Goal: Obtain resource: Obtain resource

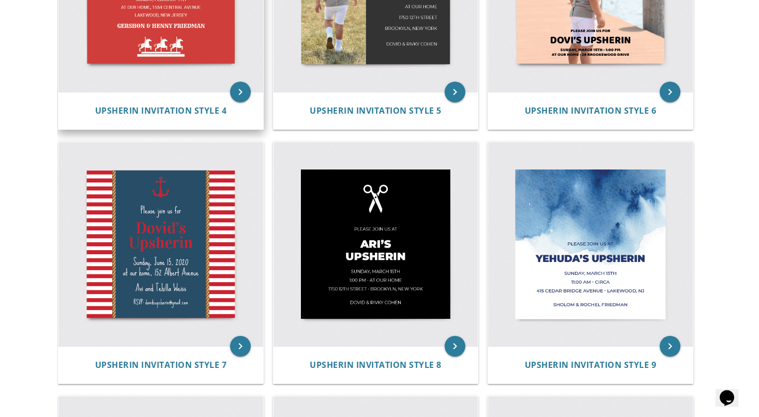
scroll to position [595, 0]
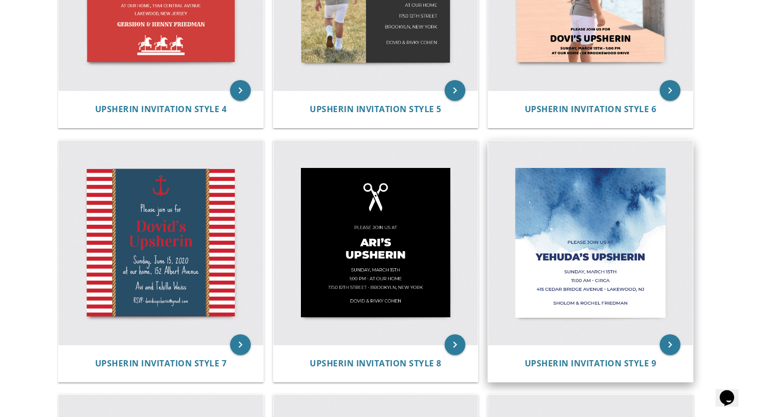
click at [595, 197] on img at bounding box center [590, 243] width 205 height 205
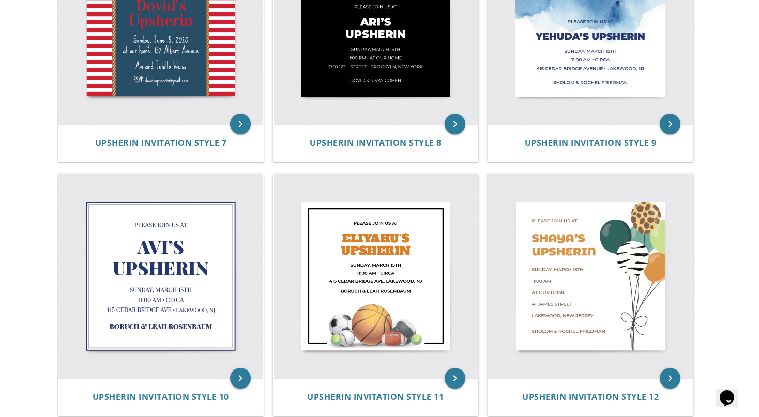
scroll to position [957, 0]
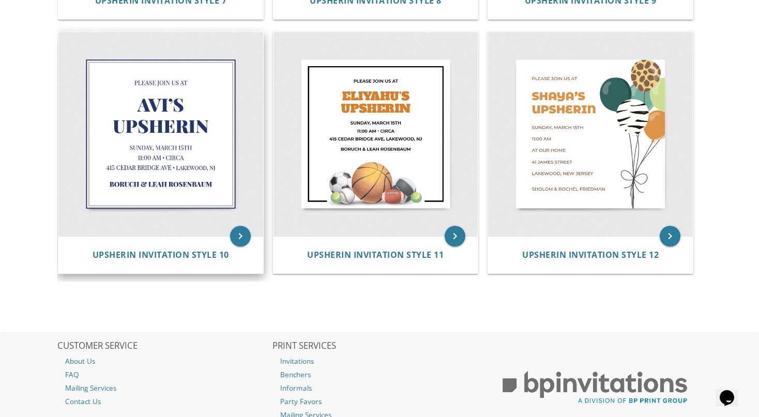
click at [114, 118] on img at bounding box center [160, 134] width 205 height 205
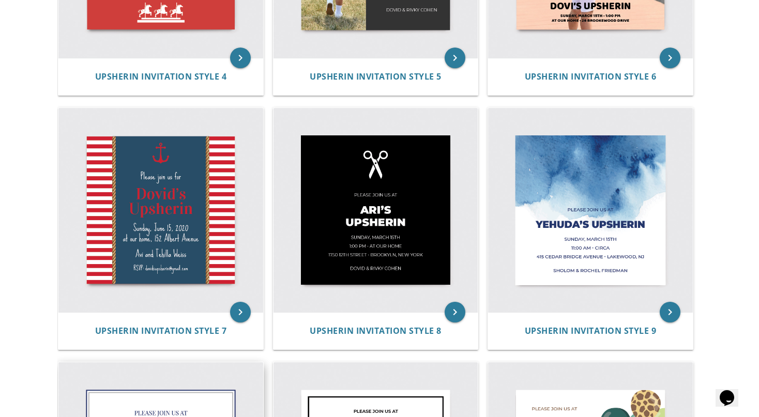
scroll to position [575, 0]
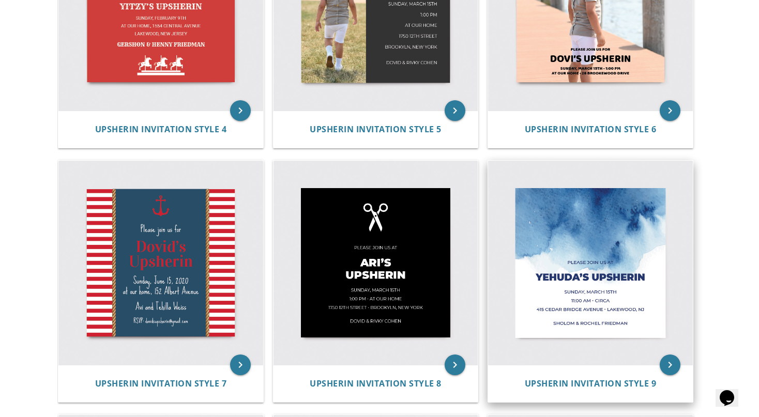
click at [594, 209] on img at bounding box center [590, 263] width 205 height 205
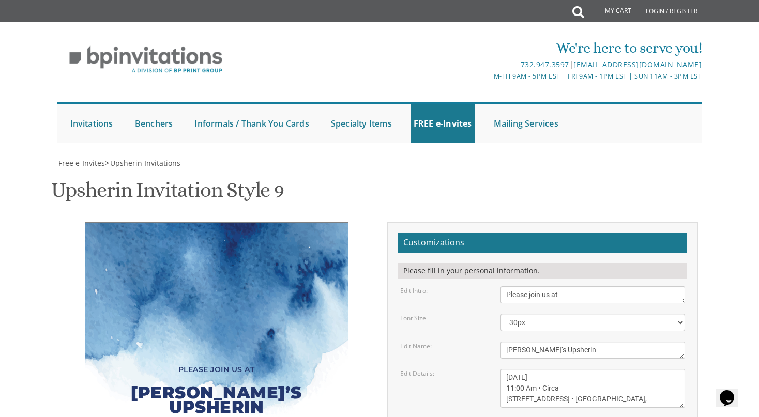
scroll to position [113, 0]
click at [202, 362] on div "Please join us at" at bounding box center [216, 369] width 221 height 14
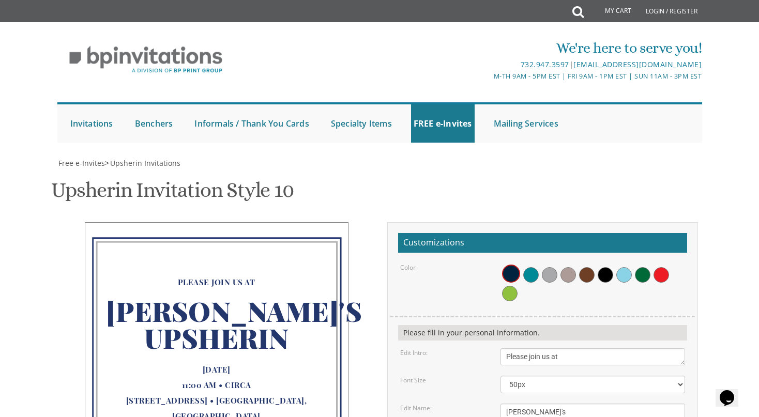
scroll to position [143, 0]
click at [529, 267] on span at bounding box center [531, 275] width 16 height 16
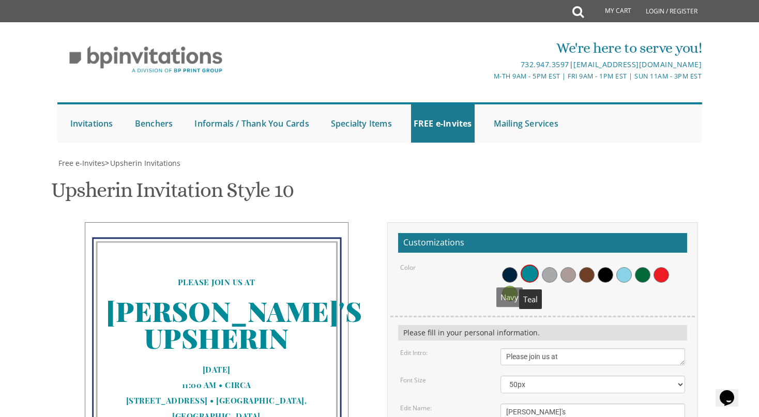
click at [508, 267] on span at bounding box center [510, 275] width 16 height 16
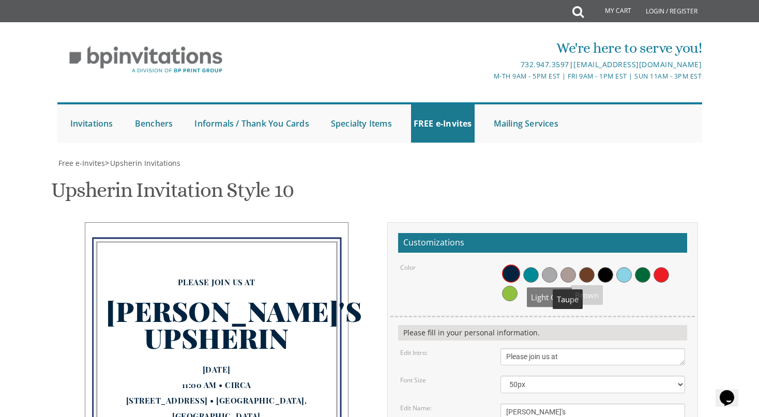
click at [549, 267] on span at bounding box center [550, 275] width 16 height 16
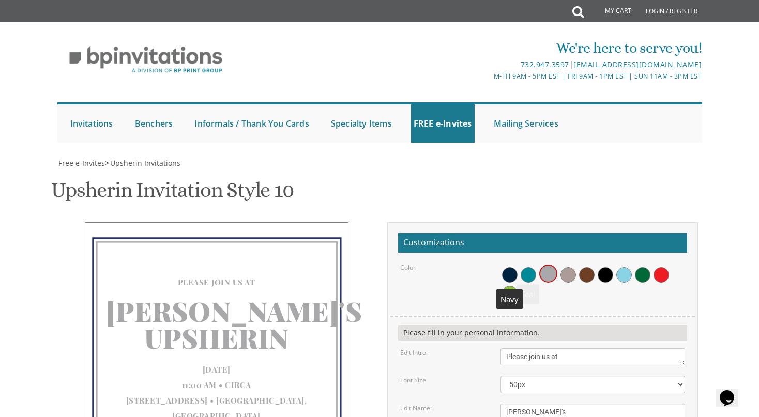
click at [505, 267] on span at bounding box center [510, 275] width 16 height 16
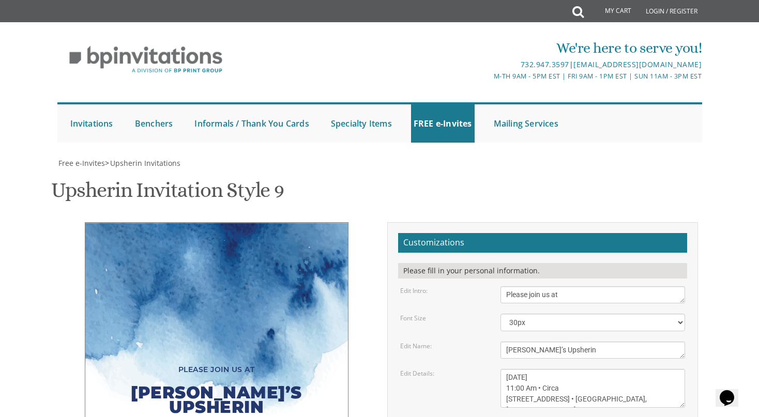
scroll to position [169, 0]
click at [578, 342] on textarea "[PERSON_NAME]’s Upsherin" at bounding box center [592, 350] width 185 height 17
drag, startPoint x: 195, startPoint y: 224, endPoint x: 124, endPoint y: 224, distance: 71.3
click at [124, 377] on div "Yehuda’s Upsherin" at bounding box center [216, 400] width 221 height 47
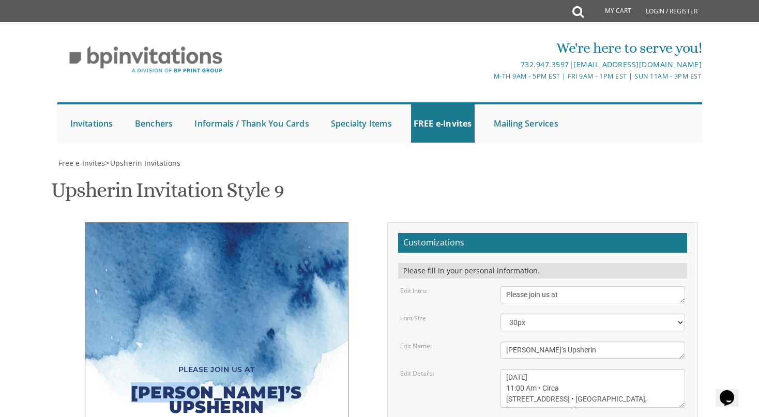
scroll to position [191, 0]
drag, startPoint x: 529, startPoint y: 161, endPoint x: 507, endPoint y: 161, distance: 21.2
click at [507, 342] on textarea "Yehuda’s Upsherin" at bounding box center [592, 350] width 185 height 17
type textarea "Yitzy’s Upsherin"
drag, startPoint x: 534, startPoint y: 187, endPoint x: 574, endPoint y: 185, distance: 39.8
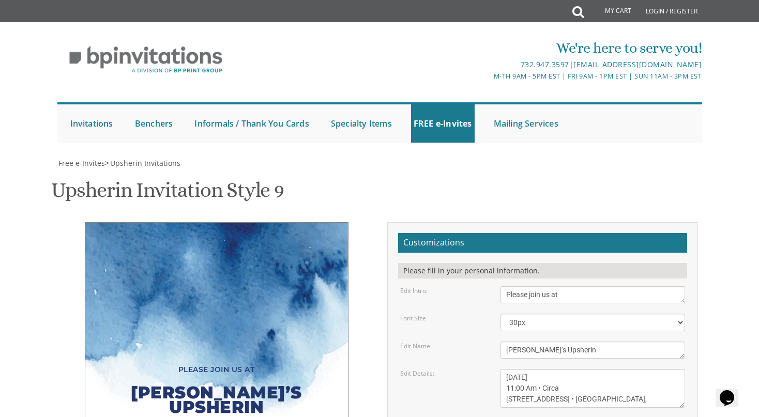
click at [574, 369] on textarea "Sunday, March 15th 11:00 Am • Circa 415 Cedar Bridge Avenue • Lakewood, NJ" at bounding box center [592, 388] width 185 height 39
drag, startPoint x: 536, startPoint y: 197, endPoint x: 504, endPoint y: 199, distance: 32.1
click at [504, 369] on textarea "Sunday, March 15th 11:00 Am • Circa 415 Cedar Bridge Avenue • Lakewood, NJ" at bounding box center [592, 388] width 185 height 39
click at [584, 369] on textarea "Sunday, March 15th 11:00 Am • Circa 415 Cedar Bridge Avenue • Lakewood, NJ" at bounding box center [592, 388] width 185 height 39
click at [531, 369] on textarea "Sunday, March 15th 11:00 Am • Circa 415 Cedar Bridge Avenue • Lakewood, NJ" at bounding box center [592, 388] width 185 height 39
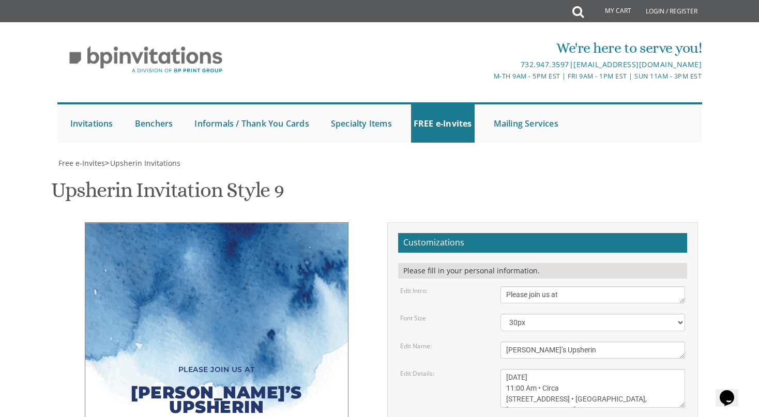
click at [558, 369] on textarea "Sunday, March 15th 11:00 Am • Circa 415 Cedar Bridge Avenue • Lakewood, NJ" at bounding box center [592, 388] width 185 height 39
click at [541, 369] on textarea "[DATE] 11:00 Am • Circa [STREET_ADDRESS] • [GEOGRAPHIC_DATA], [GEOGRAPHIC_DATA]" at bounding box center [592, 388] width 185 height 39
click at [556, 369] on textarea "[DATE] 11:00 Am • Circa [STREET_ADDRESS] • [GEOGRAPHIC_DATA], [GEOGRAPHIC_DATA]" at bounding box center [592, 388] width 185 height 39
click at [554, 369] on textarea "[DATE] 11:00 Am • Circa [STREET_ADDRESS] • [GEOGRAPHIC_DATA], [GEOGRAPHIC_DATA]" at bounding box center [592, 388] width 185 height 39
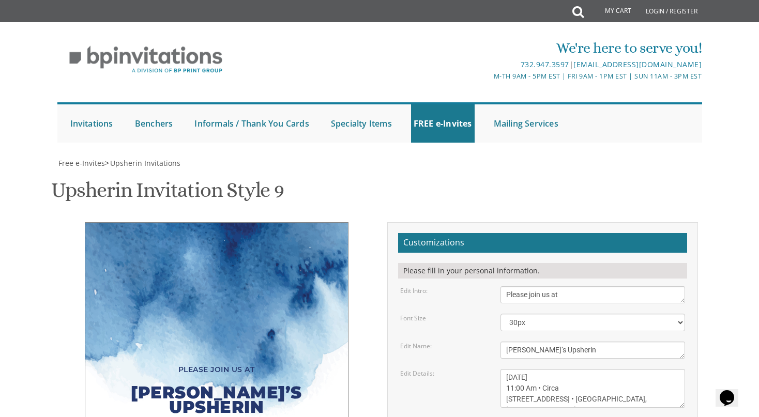
paste textarea "•"
drag, startPoint x: 535, startPoint y: 208, endPoint x: 506, endPoint y: 208, distance: 29.5
click at [506, 369] on textarea "[DATE] 11:00 Am • Circa [STREET_ADDRESS] • [GEOGRAPHIC_DATA], [GEOGRAPHIC_DATA]" at bounding box center [592, 388] width 185 height 39
drag, startPoint x: 546, startPoint y: 210, endPoint x: 523, endPoint y: 209, distance: 22.7
click at [523, 369] on textarea "Sunday, March 15th 11:00 Am • Circa 415 Cedar Bridge Avenue • Lakewood, NJ" at bounding box center [592, 388] width 185 height 39
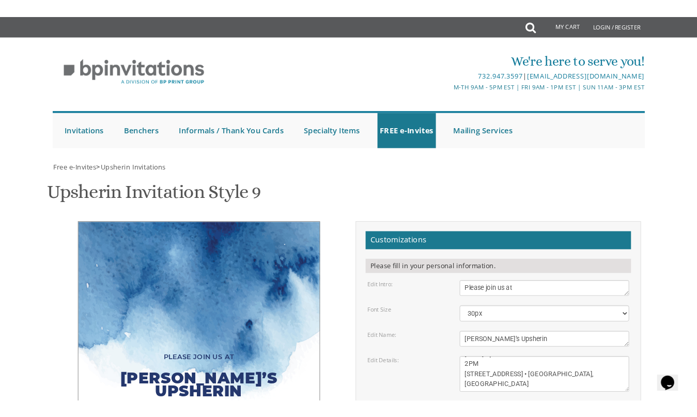
scroll to position [11, 0]
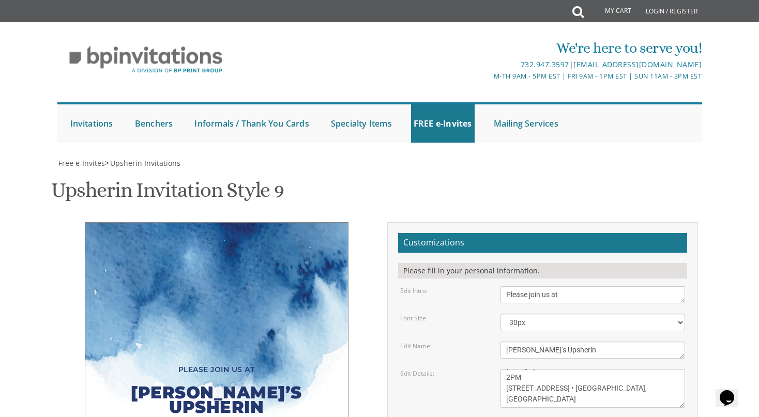
drag, startPoint x: 505, startPoint y: 210, endPoint x: 590, endPoint y: 208, distance: 84.8
click at [590, 369] on textarea "Sunday, March 15th 11:00 Am • Circa 415 Cedar Bridge Avenue • Lakewood, NJ" at bounding box center [592, 388] width 185 height 39
drag, startPoint x: 562, startPoint y: 209, endPoint x: 593, endPoint y: 210, distance: 31.5
click at [594, 369] on textarea "Sunday, March 15th 11:00 Am • Circa 415 Cedar Bridge Avenue • Lakewood, NJ" at bounding box center [592, 388] width 185 height 39
drag, startPoint x: 619, startPoint y: 207, endPoint x: 612, endPoint y: 207, distance: 6.7
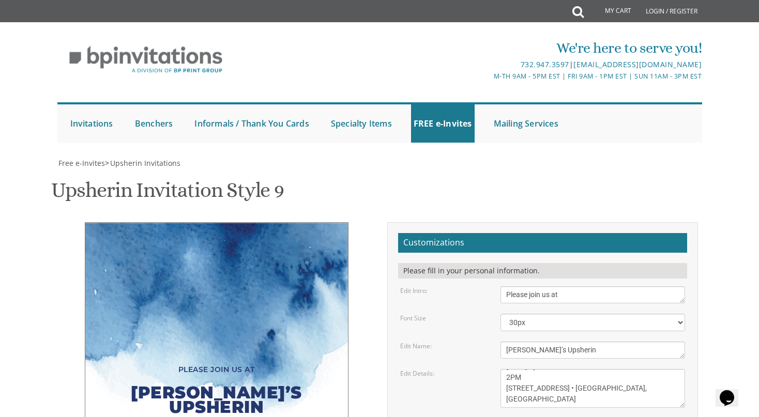
click at [612, 369] on textarea "Sunday, March 15th 11:00 Am • Circa 415 Cedar Bridge Avenue • Lakewood, NJ" at bounding box center [592, 388] width 185 height 39
type textarea "Sunday November 9th • י״ח חשון 2PM 635 Oak Drive • Far Rockaway, NY"
drag, startPoint x: 606, startPoint y: 238, endPoint x: 596, endPoint y: 226, distance: 14.7
type textarea "T"
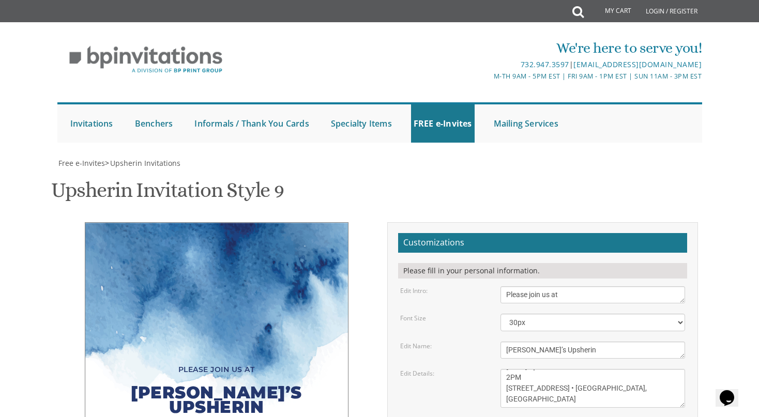
type input "נ"
type input "batya99@gmail.com"
type textarea "יהושע נאור ומשפחתו"
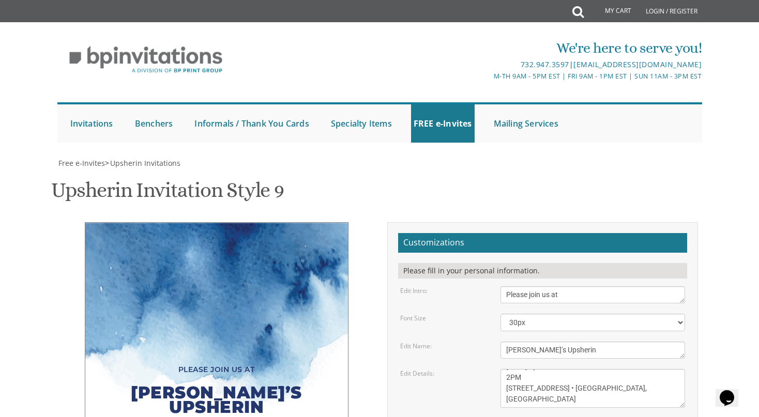
click at [397, 342] on div "Customizations Please fill in your personal information. Edit Intro: Please joi…" at bounding box center [542, 383] width 311 height 322
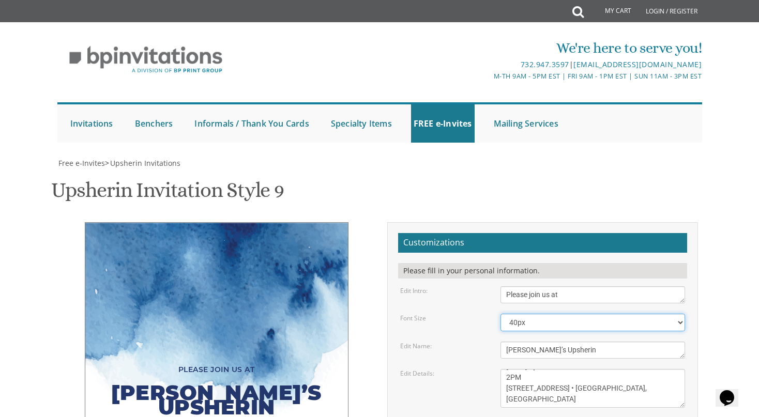
select select "30px"
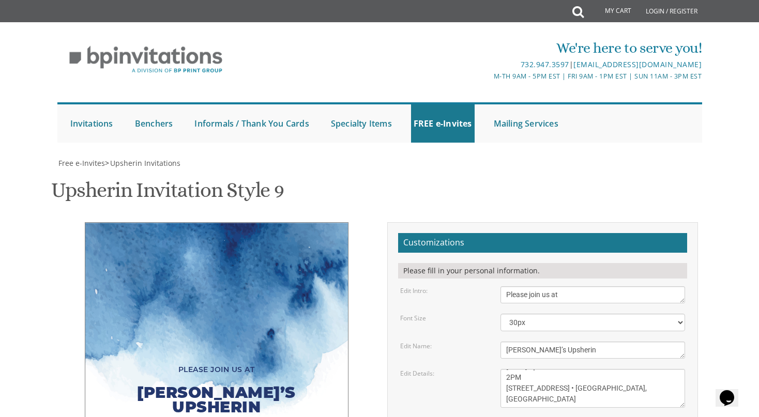
drag, startPoint x: 652, startPoint y: 412, endPoint x: 520, endPoint y: 365, distance: 139.7
click at [520, 365] on div "Free e-Invites > Upsherin Invitations Upsherin Invitation Style 9 SKU: upsherin…" at bounding box center [379, 386] width 644 height 456
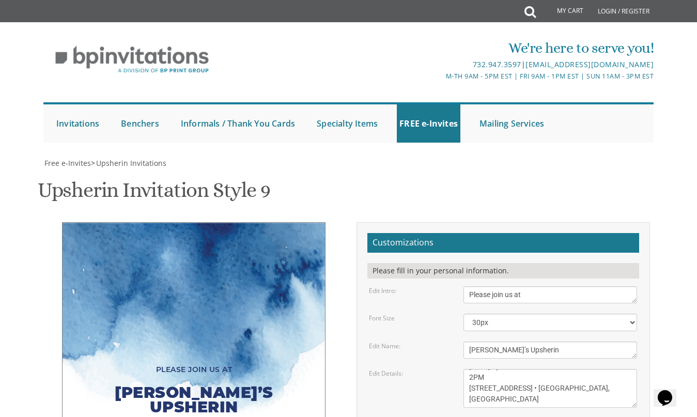
click at [472, 369] on textarea "Sunday, March 15th 11:00 Am • Circa 415 Cedar Bridge Avenue • Lakewood, NJ" at bounding box center [551, 388] width 174 height 39
click at [474, 369] on textarea "Sunday, March 15th 11:00 Am • Circa 415 Cedar Bridge Avenue • Lakewood, NJ" at bounding box center [551, 388] width 174 height 39
type textarea "Sunday November 9th • י״ח חשון 2:30PM 635 Oak Drive • Far Rockaway, NY"
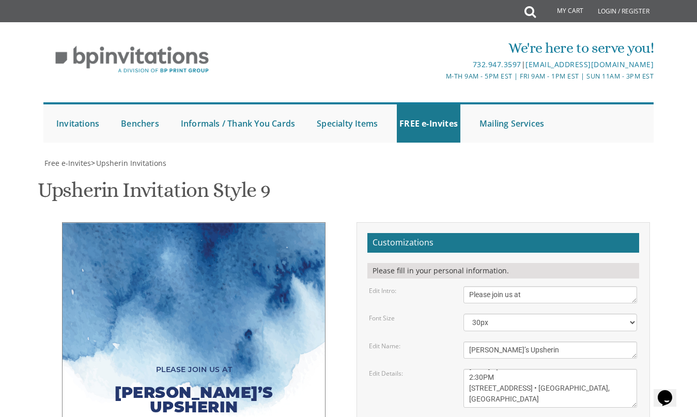
click at [429, 369] on div "Edit Details: Sunday, March 15th 11:00 Am • Circa 415 Cedar Bridge Avenue • Lak…" at bounding box center [503, 388] width 284 height 39
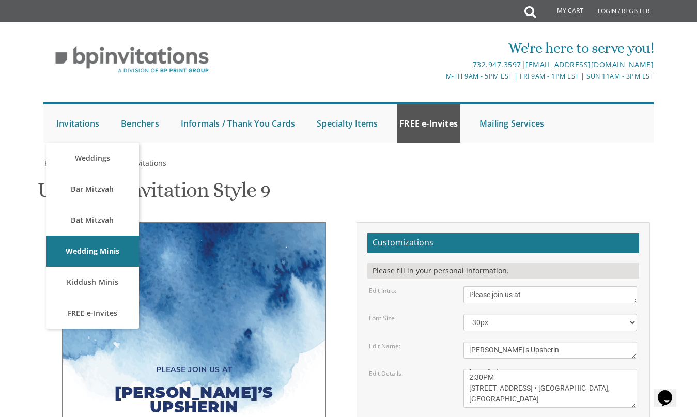
click at [440, 119] on link "FREE e-Invites" at bounding box center [429, 123] width 64 height 38
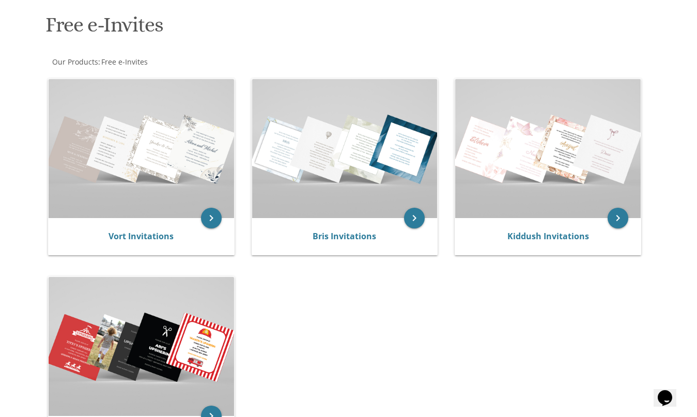
scroll to position [152, 0]
click at [530, 183] on img at bounding box center [548, 148] width 186 height 139
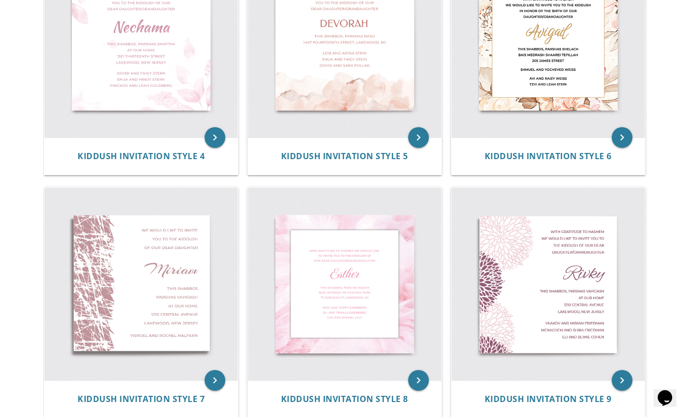
scroll to position [131, 0]
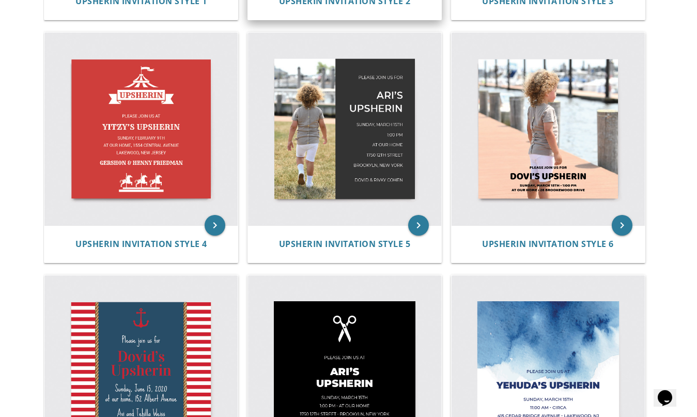
scroll to position [597, 0]
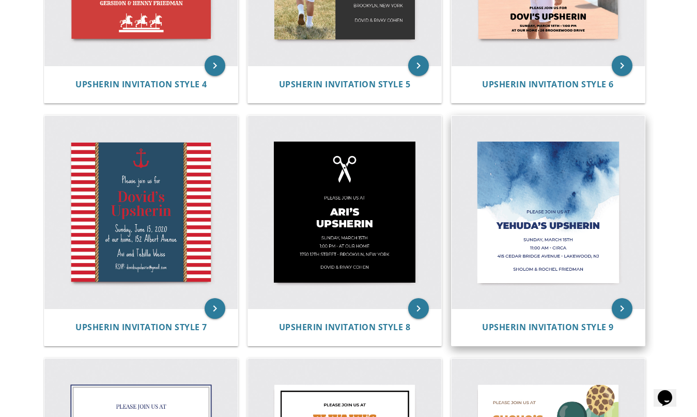
click at [531, 196] on img at bounding box center [548, 212] width 193 height 193
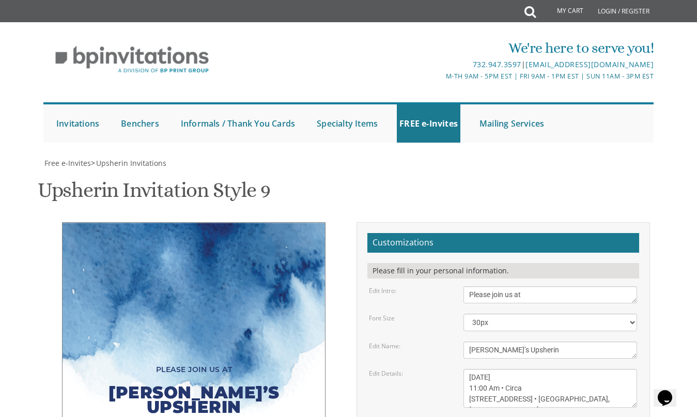
scroll to position [107, 0]
drag, startPoint x: 494, startPoint y: 244, endPoint x: 464, endPoint y: 243, distance: 30.0
click at [464, 342] on textarea "[PERSON_NAME]’s Upsherin" at bounding box center [551, 350] width 174 height 17
type textarea "[PERSON_NAME]’s Upsherin"
click at [497, 369] on textarea "[DATE] 11:00 Am • Circa [STREET_ADDRESS] • [GEOGRAPHIC_DATA], [GEOGRAPHIC_DATA]" at bounding box center [551, 388] width 174 height 39
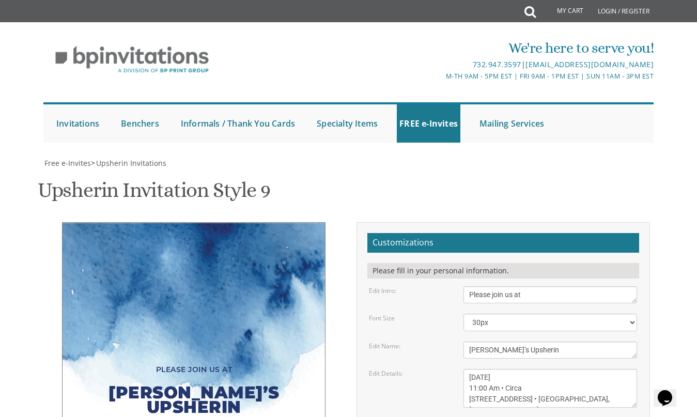
click at [494, 369] on textarea "Sunday, March 15th 11:00 Am • Circa 415 Cedar Bridge Avenue • Lakewood, NJ" at bounding box center [551, 388] width 174 height 39
click at [496, 369] on textarea "Sunday, March 15th 11:00 Am • Circa 415 Cedar Bridge Avenue • Lakewood, NJ" at bounding box center [551, 388] width 174 height 39
drag, startPoint x: 469, startPoint y: 279, endPoint x: 516, endPoint y: 279, distance: 47.0
click at [516, 369] on textarea "Sunday, March 15th 11:00 Am • Circa 415 Cedar Bridge Avenue • Lakewood, NJ" at bounding box center [551, 388] width 174 height 39
click at [501, 369] on textarea "Sunday, March 15th 11:00 Am • Circa 415 Cedar Bridge Avenue • Lakewood, NJ" at bounding box center [551, 388] width 174 height 39
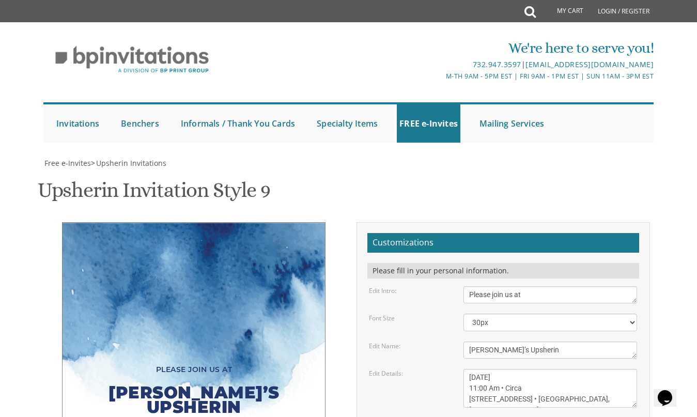
click at [517, 369] on textarea "Sunday, March 15th 11:00 Am • Circa 415 Cedar Bridge Avenue • Lakewood, NJ" at bounding box center [551, 388] width 174 height 39
paste textarea "•"
drag, startPoint x: 469, startPoint y: 294, endPoint x: 499, endPoint y: 295, distance: 30.5
click at [499, 369] on textarea "Sunday, March 15th 11:00 Am • Circa 415 Cedar Bridge Avenue • Lakewood, NJ" at bounding box center [551, 388] width 174 height 39
drag, startPoint x: 522, startPoint y: 294, endPoint x: 497, endPoint y: 293, distance: 25.8
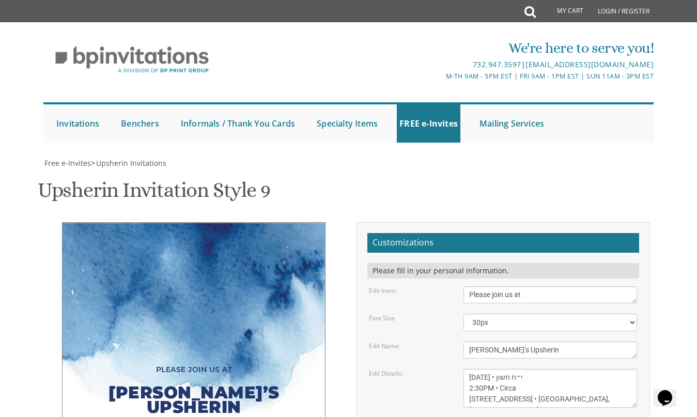
click at [497, 369] on textarea "Sunday, March 15th 11:00 Am • Circa 415 Cedar Bridge Avenue • Lakewood, NJ" at bounding box center [551, 388] width 174 height 39
drag, startPoint x: 470, startPoint y: 291, endPoint x: 553, endPoint y: 291, distance: 83.2
click at [553, 369] on textarea "Sunday, March 15th 11:00 Am • Circa 415 Cedar Bridge Avenue • Lakewood, NJ" at bounding box center [551, 388] width 174 height 39
drag, startPoint x: 526, startPoint y: 292, endPoint x: 558, endPoint y: 292, distance: 32.0
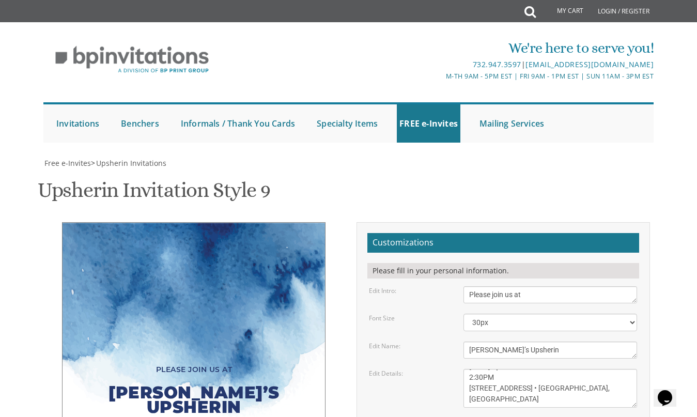
click at [558, 369] on textarea "Sunday, March 15th 11:00 Am • Circa 415 Cedar Bridge Avenue • Lakewood, NJ" at bounding box center [551, 388] width 174 height 39
click at [580, 369] on textarea "Sunday, March 15th 11:00 Am • Circa 415 Cedar Bridge Avenue • Lakewood, NJ" at bounding box center [551, 388] width 174 height 39
type textarea "Sunday November 9th • י״ח חשון 2:30PM 635 Oak Drive • Far Rockaway, NY"
drag, startPoint x: 469, startPoint y: 317, endPoint x: 552, endPoint y: 321, distance: 82.8
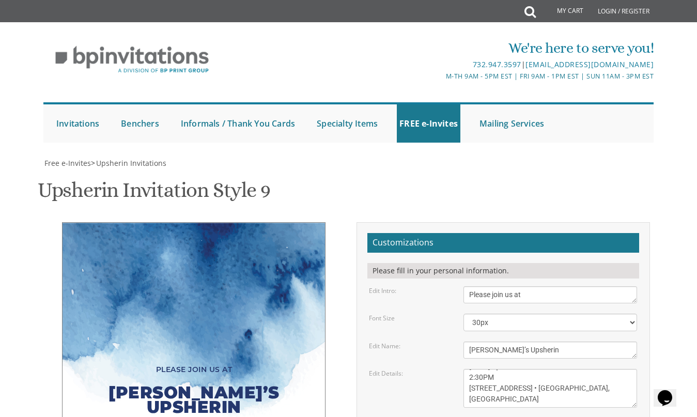
type textarea "a"
click at [442, 305] on form "Customizations Please fill in your personal information. Edit Intro: Please joi…" at bounding box center [503, 380] width 272 height 294
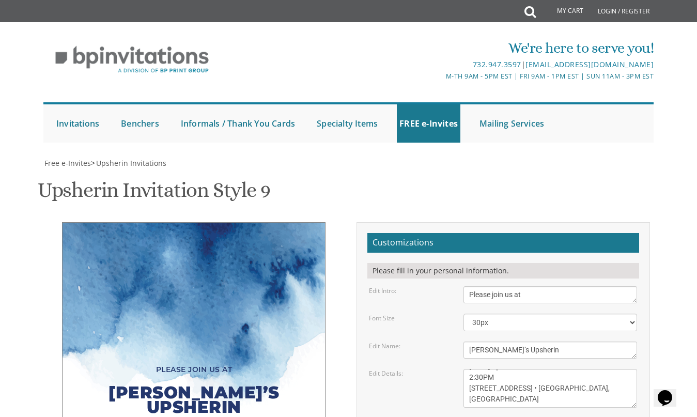
click at [276, 377] on div "Yitzy’s Upsherin" at bounding box center [193, 400] width 221 height 47
type input "batya99@gmail.com"
